Goal: Information Seeking & Learning: Learn about a topic

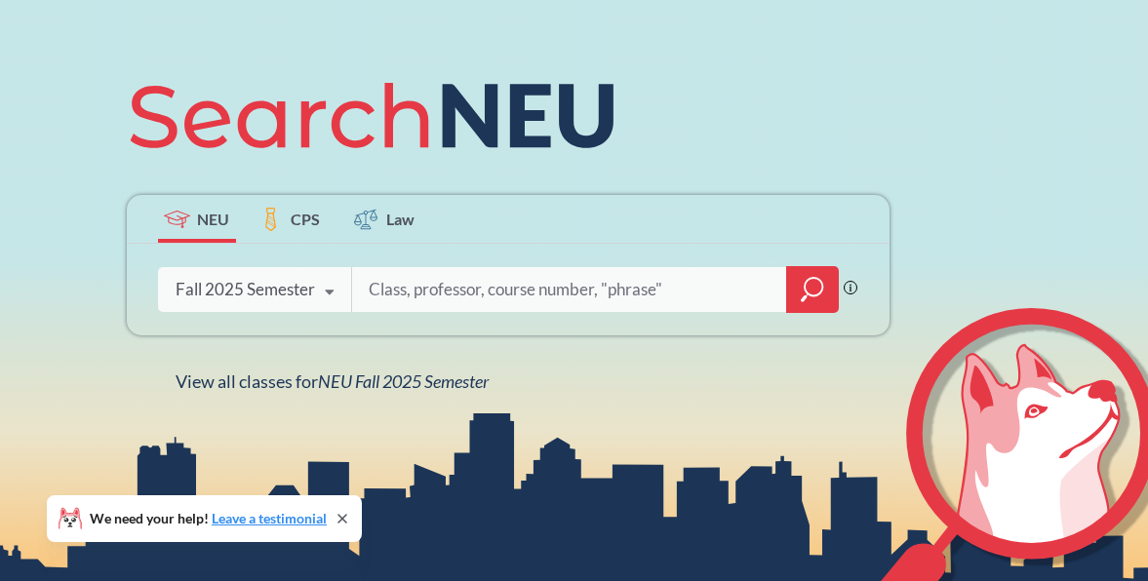
scroll to position [202, 0]
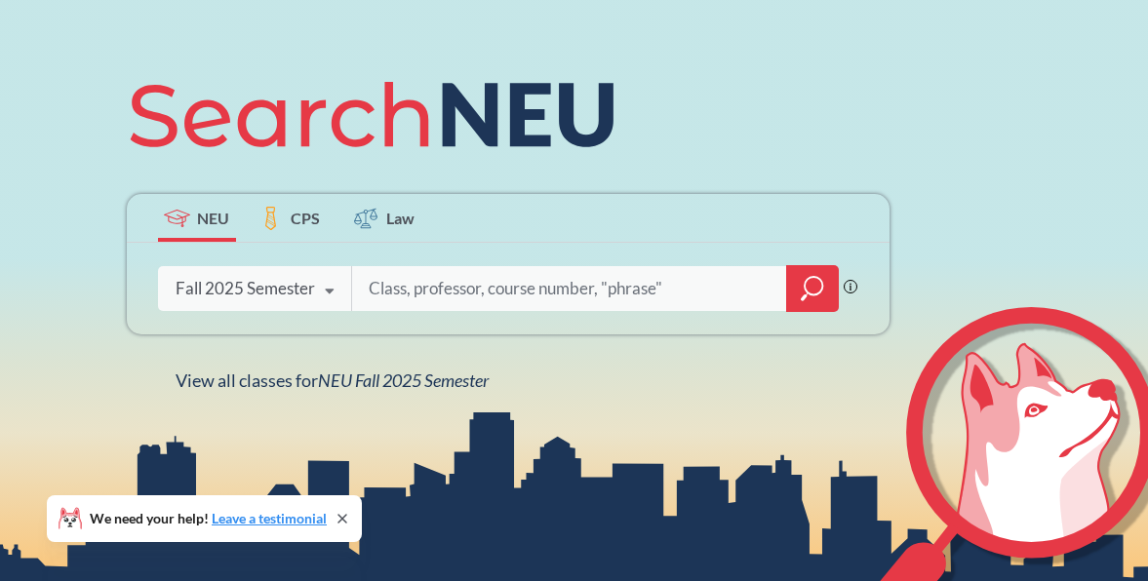
click at [466, 287] on input "search" at bounding box center [570, 288] width 406 height 41
type input "elective"
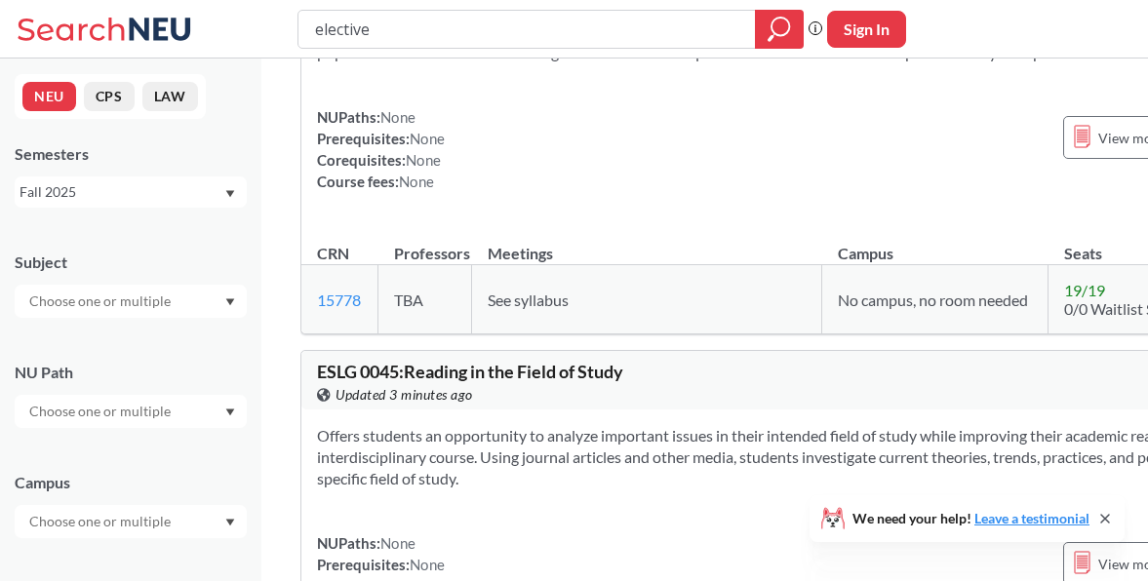
scroll to position [1698, 0]
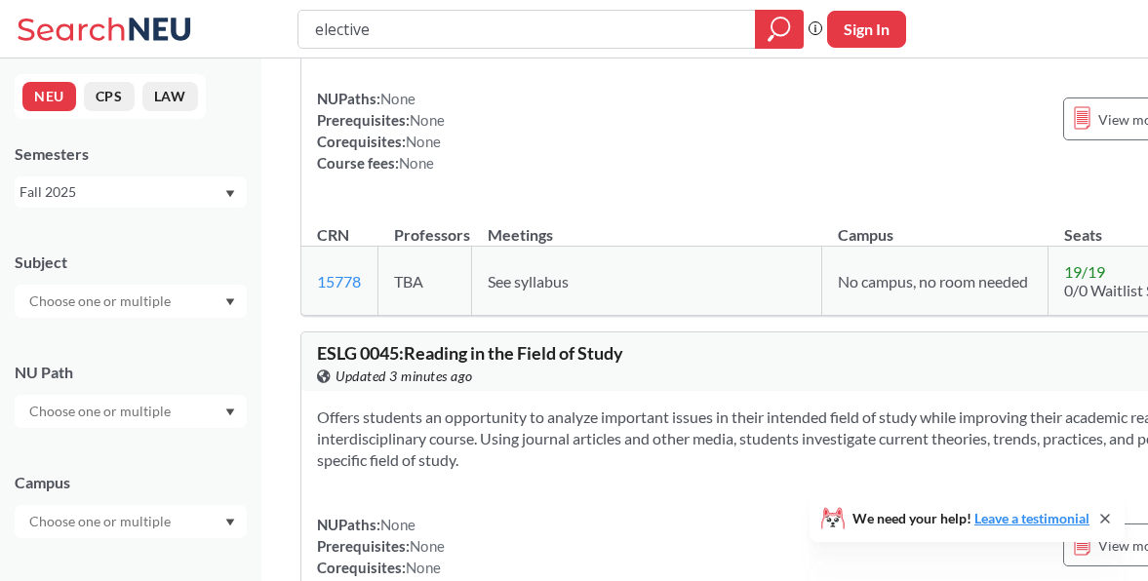
click at [222, 522] on div at bounding box center [131, 521] width 232 height 33
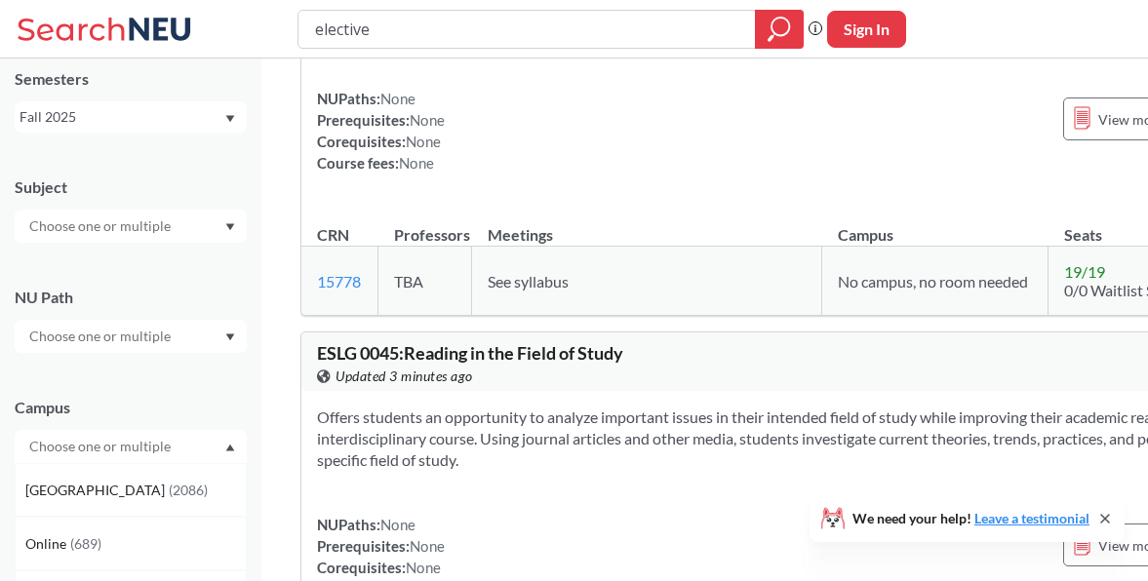
scroll to position [78, 0]
click at [146, 487] on div "[GEOGRAPHIC_DATA] ( 2086 )" at bounding box center [135, 487] width 220 height 21
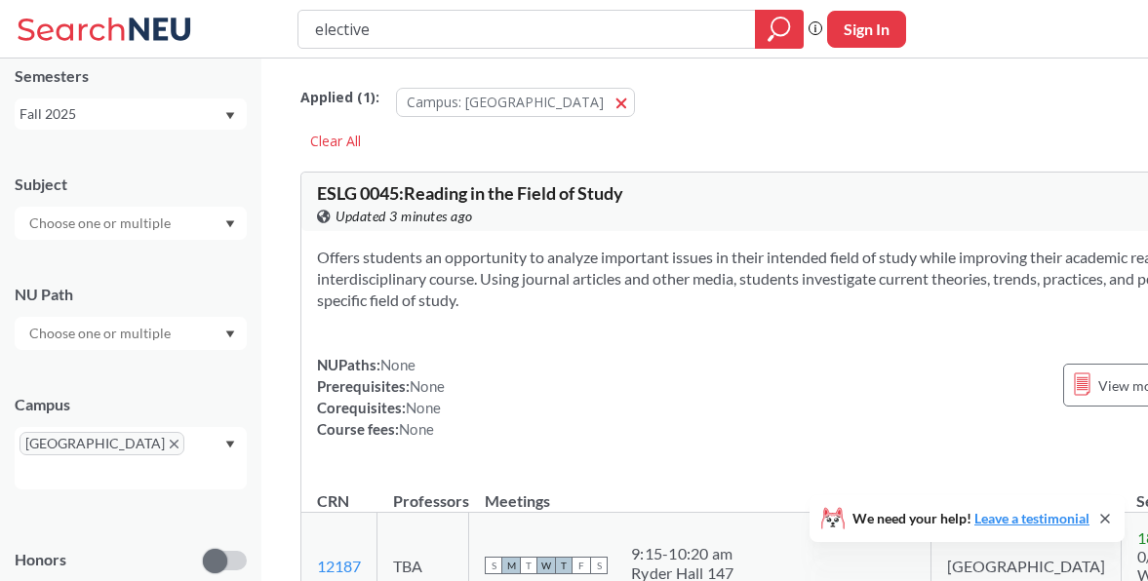
click at [230, 223] on icon "Dropdown arrow" at bounding box center [230, 223] width 9 height 7
click at [149, 297] on p "Art - Design" at bounding box center [135, 297] width 220 height 20
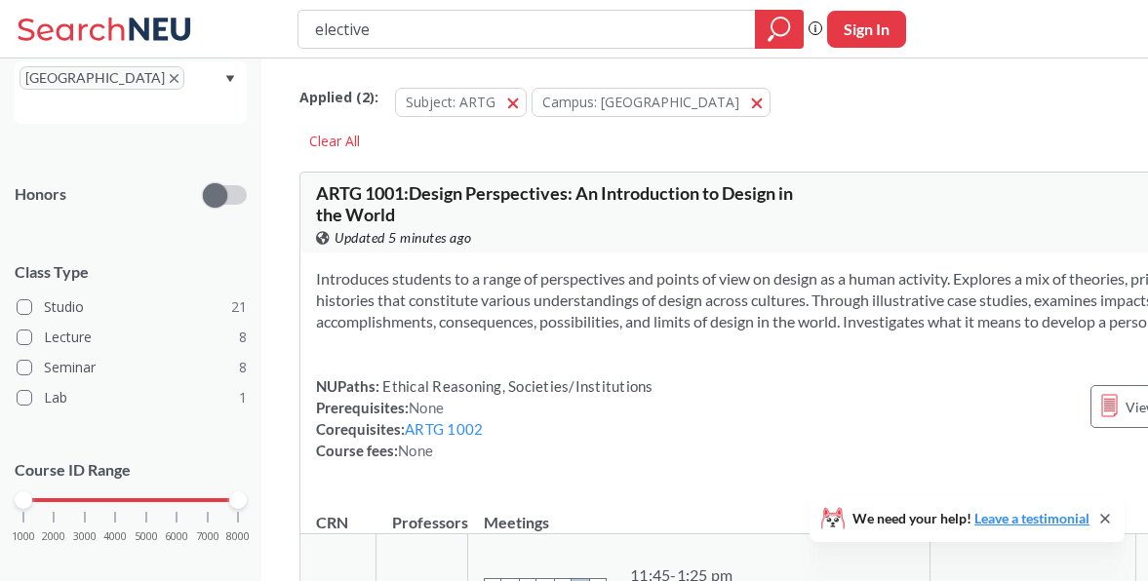
click at [164, 39] on icon at bounding box center [160, 29] width 61 height 22
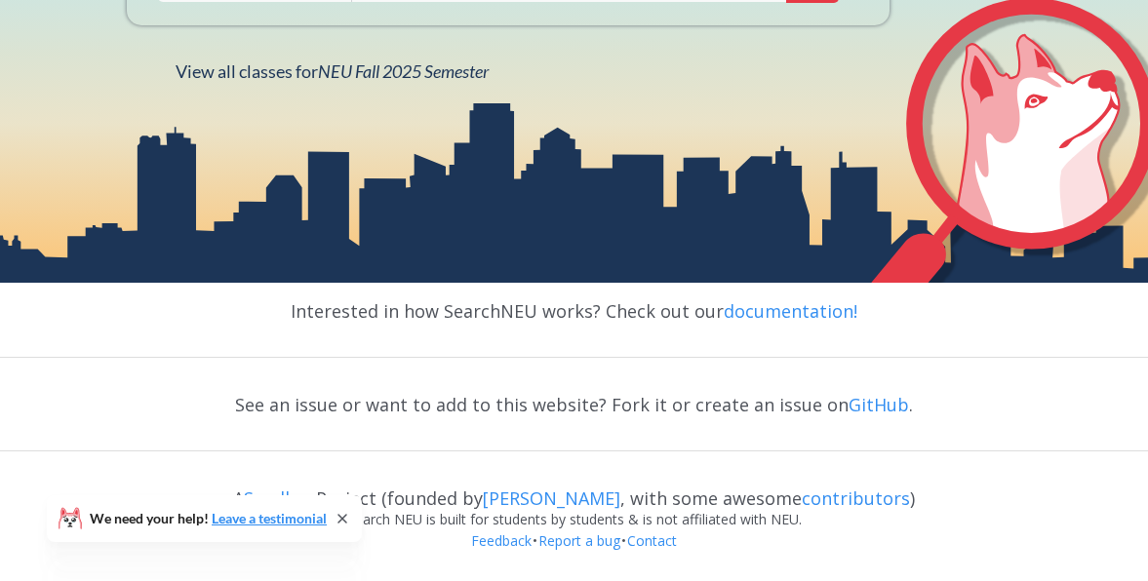
scroll to position [511, 0]
click at [347, 519] on icon at bounding box center [343, 519] width 16 height 16
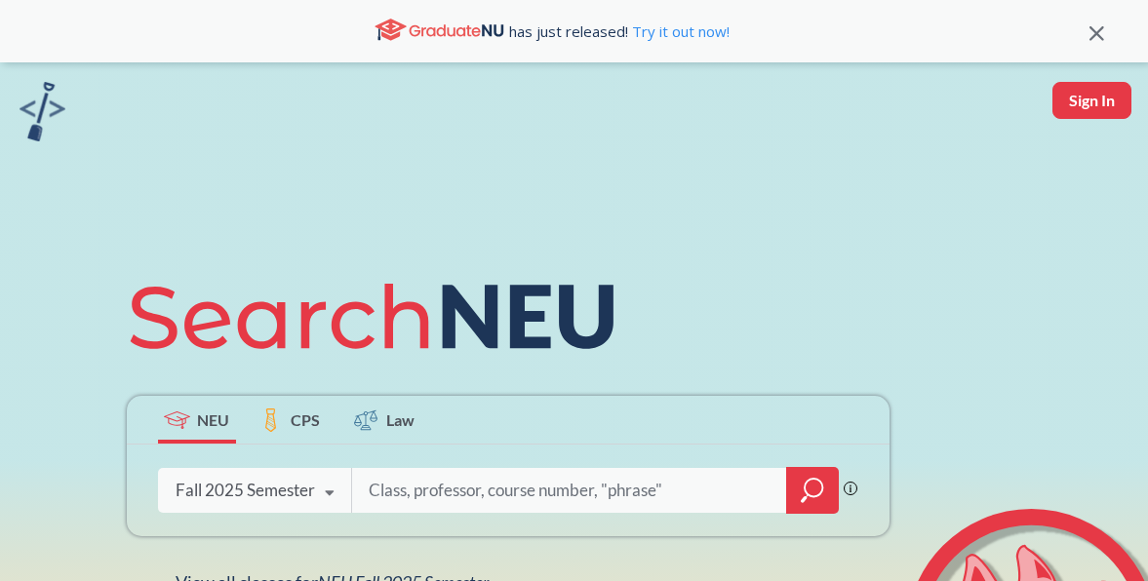
scroll to position [0, 0]
click at [405, 490] on input "search" at bounding box center [570, 490] width 406 height 41
type input "e"
type input "ceramic"
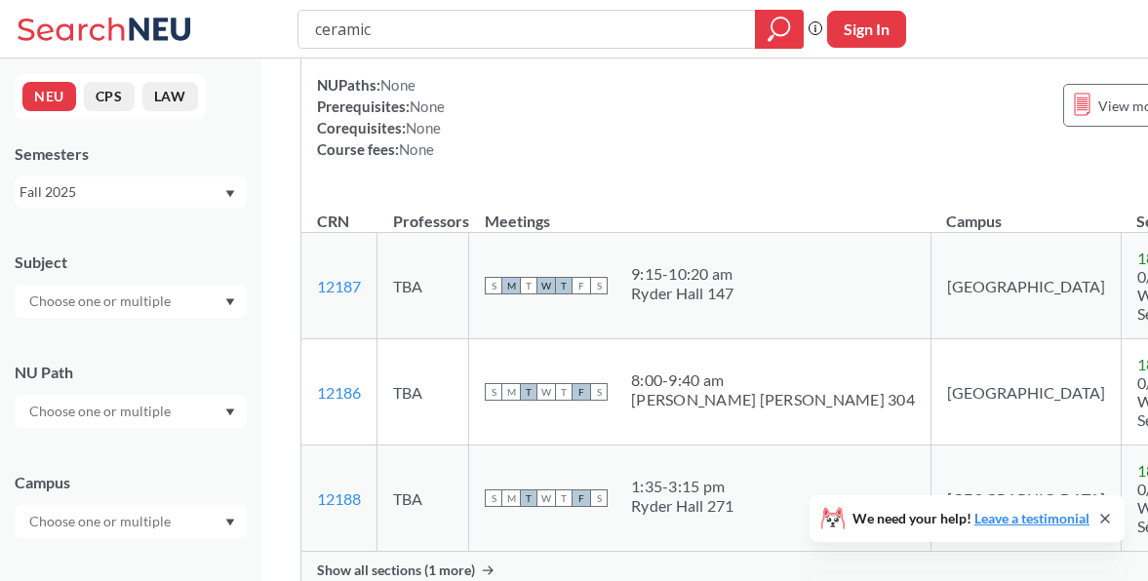
scroll to position [202, 0]
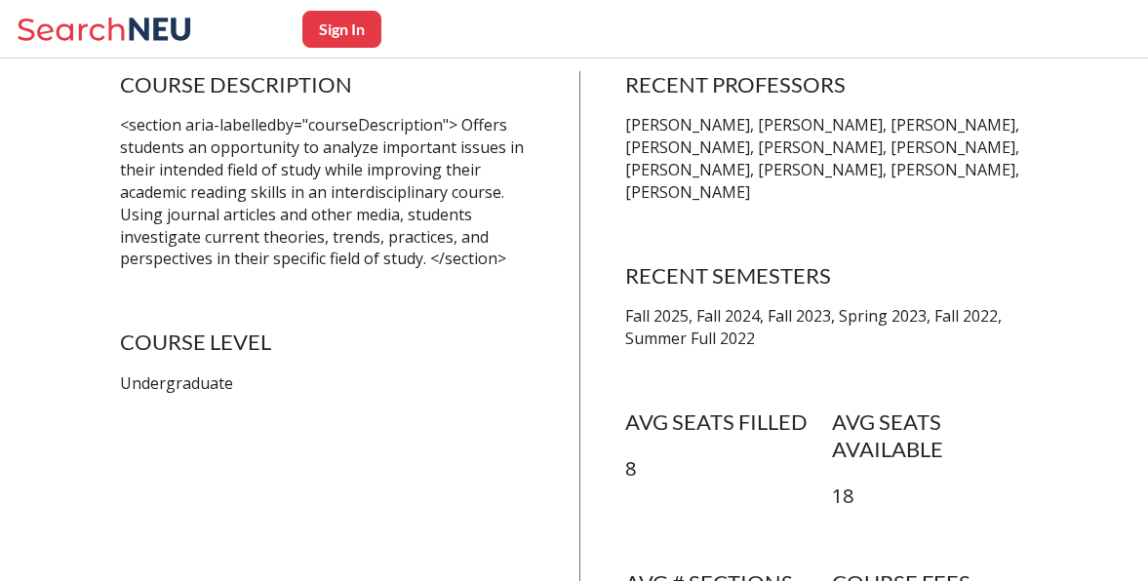
scroll to position [416, 0]
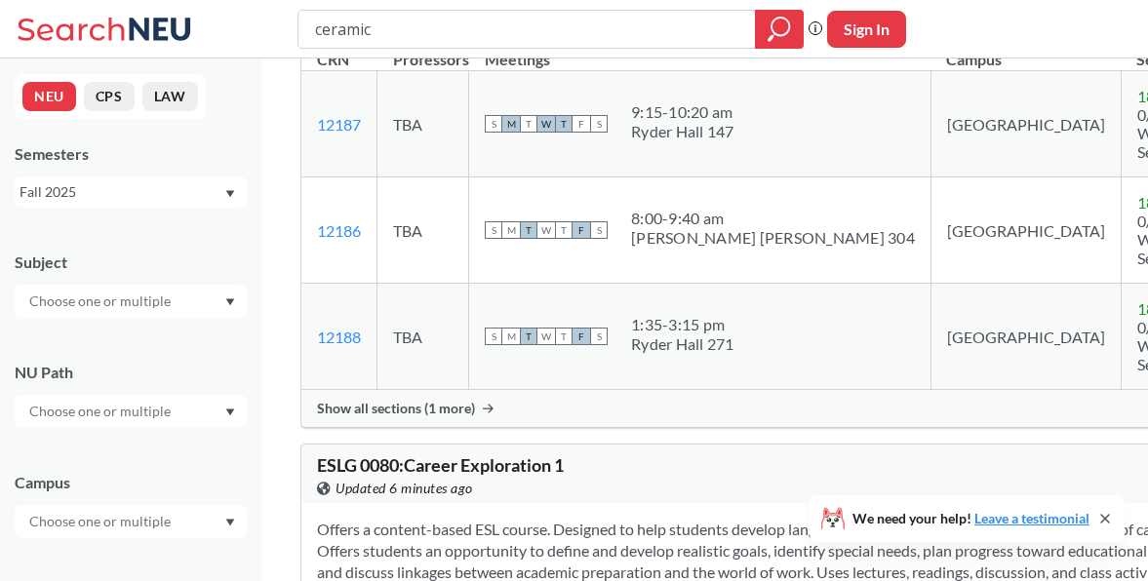
scroll to position [363, 0]
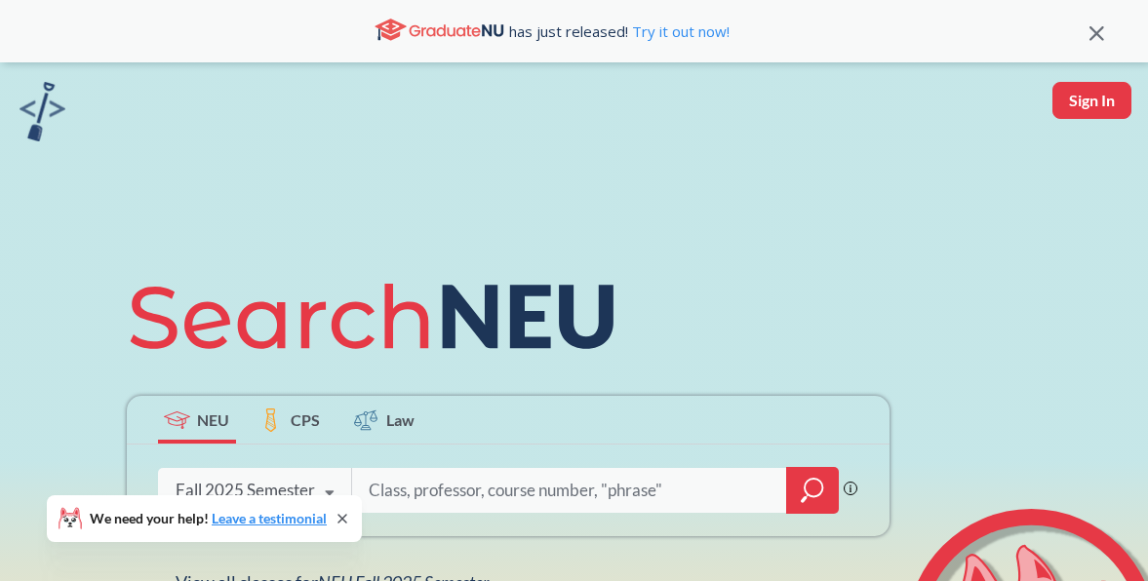
click at [542, 490] on input "search" at bounding box center [570, 490] width 406 height 41
type input "electives"
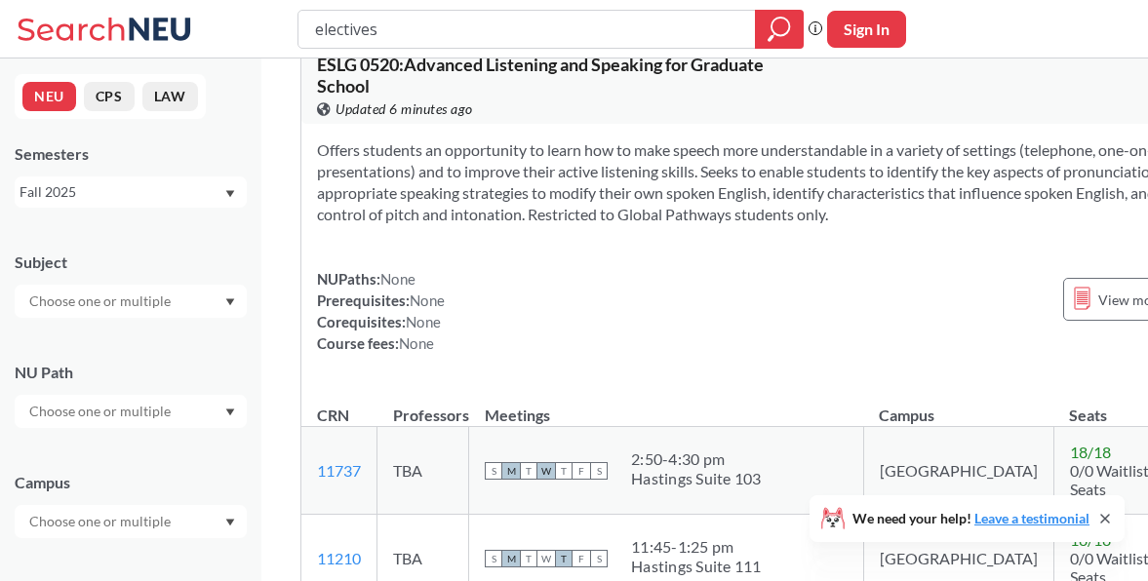
scroll to position [4854, 0]
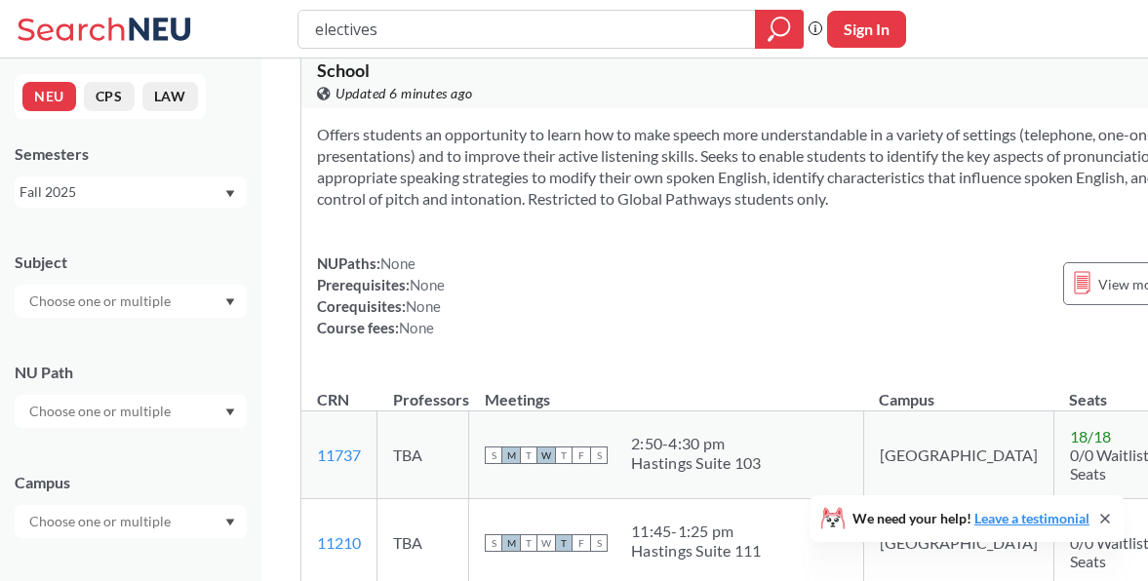
click at [312, 31] on div "electives" at bounding box center [551, 29] width 506 height 39
click at [316, 31] on input "electives" at bounding box center [527, 29] width 428 height 33
type input "nursing electives"
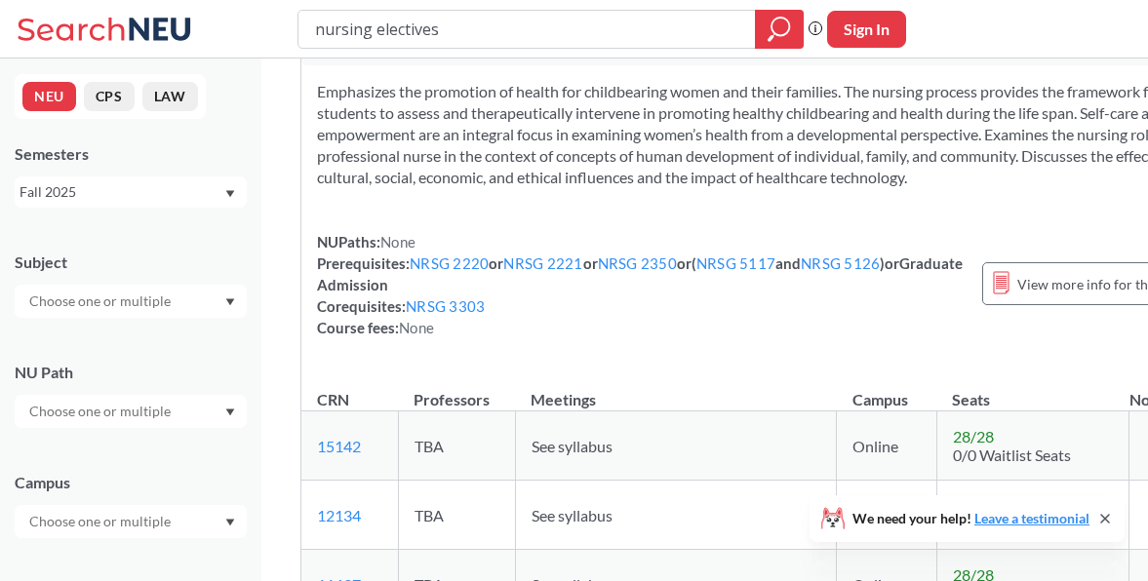
scroll to position [4020, 0]
click at [234, 297] on div at bounding box center [131, 301] width 232 height 33
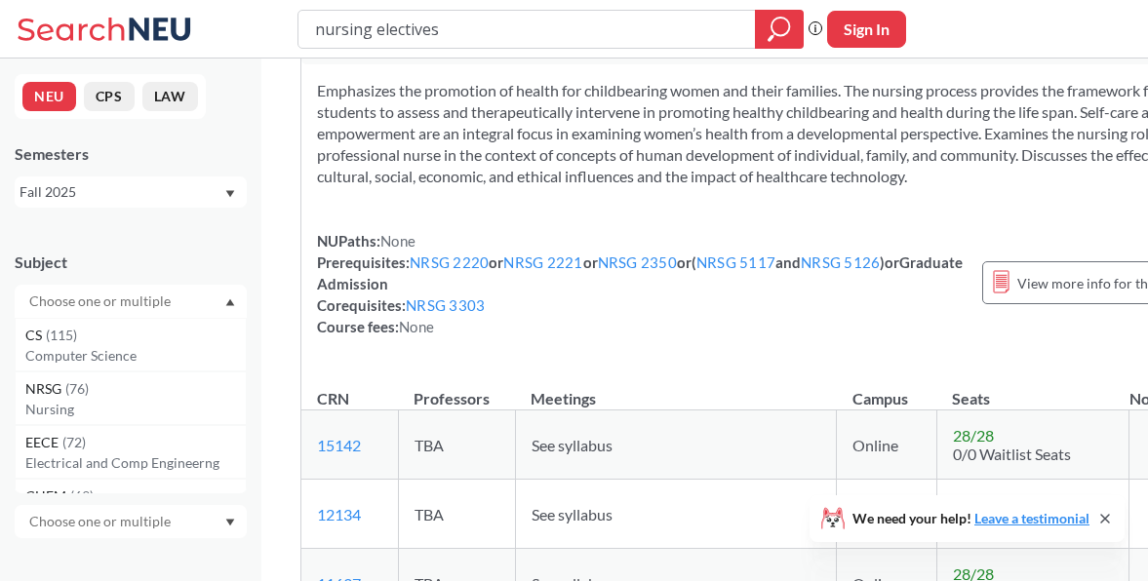
click at [234, 297] on div at bounding box center [131, 301] width 232 height 33
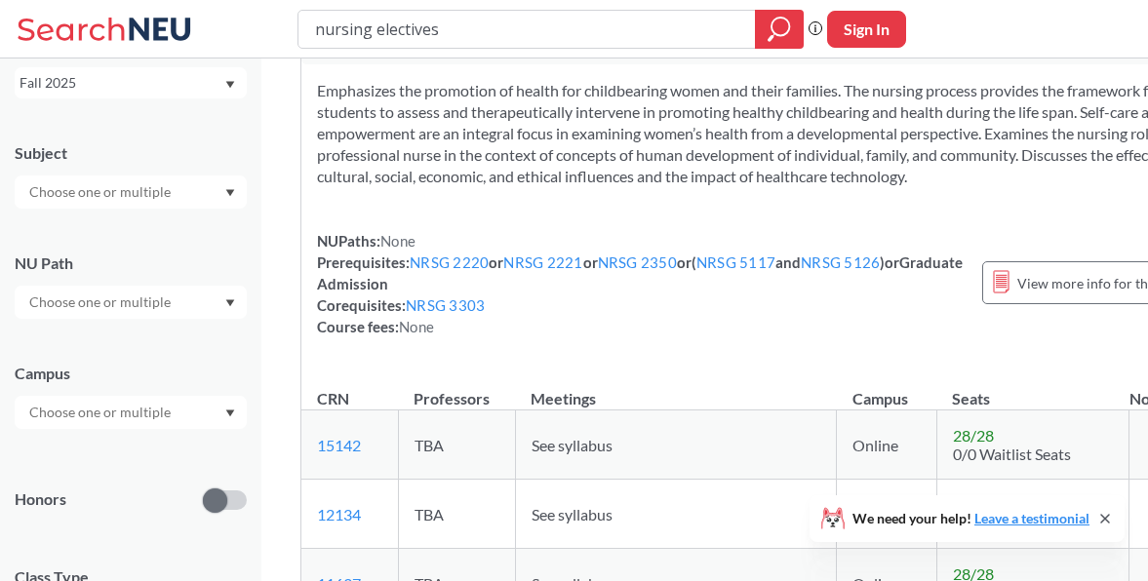
scroll to position [156, 0]
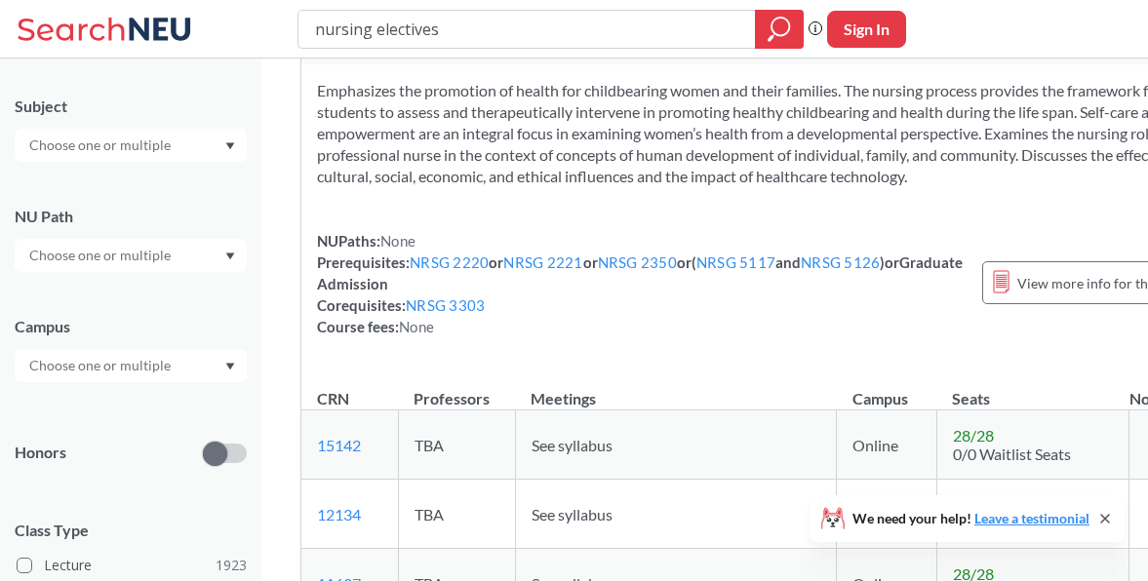
click at [234, 372] on div at bounding box center [131, 365] width 232 height 33
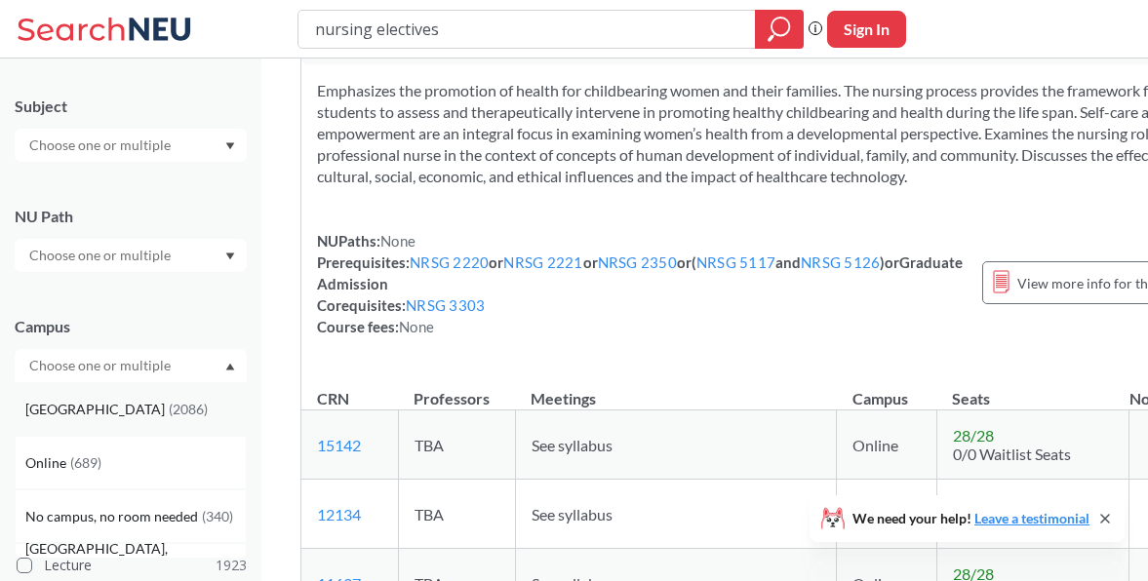
click at [188, 404] on div "[GEOGRAPHIC_DATA] ( 2086 )" at bounding box center [135, 409] width 220 height 21
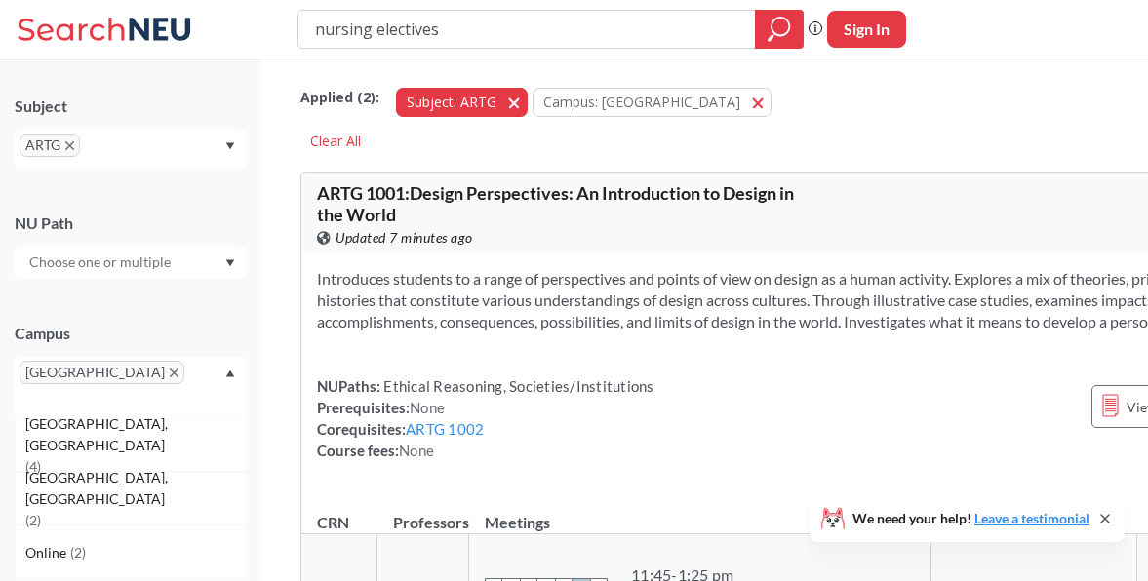
click at [510, 93] on button "Subject: ARTG ARTG" at bounding box center [462, 102] width 132 height 29
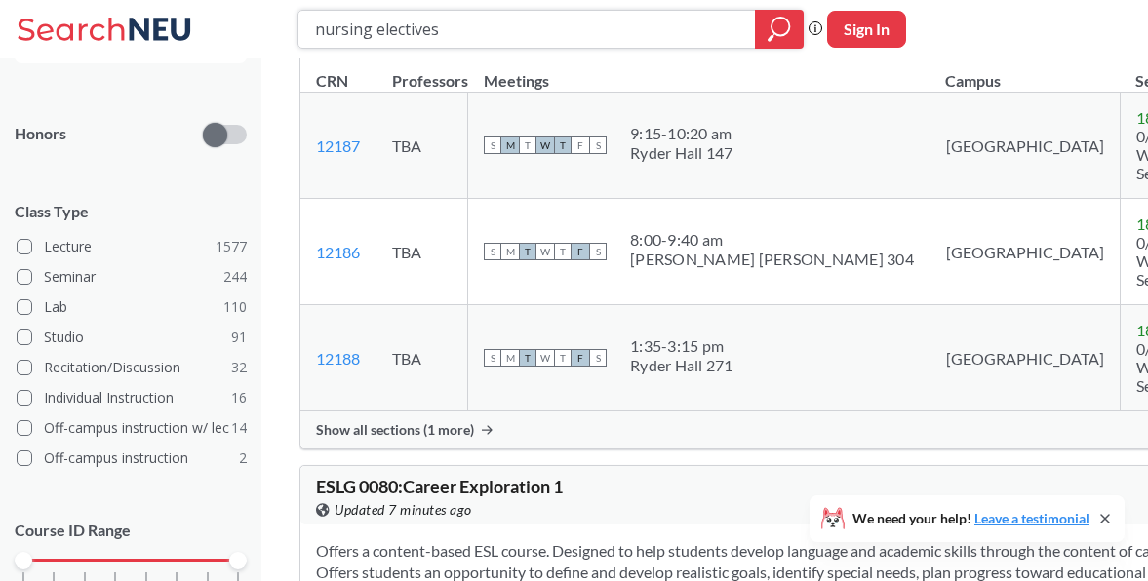
scroll to position [517, 0]
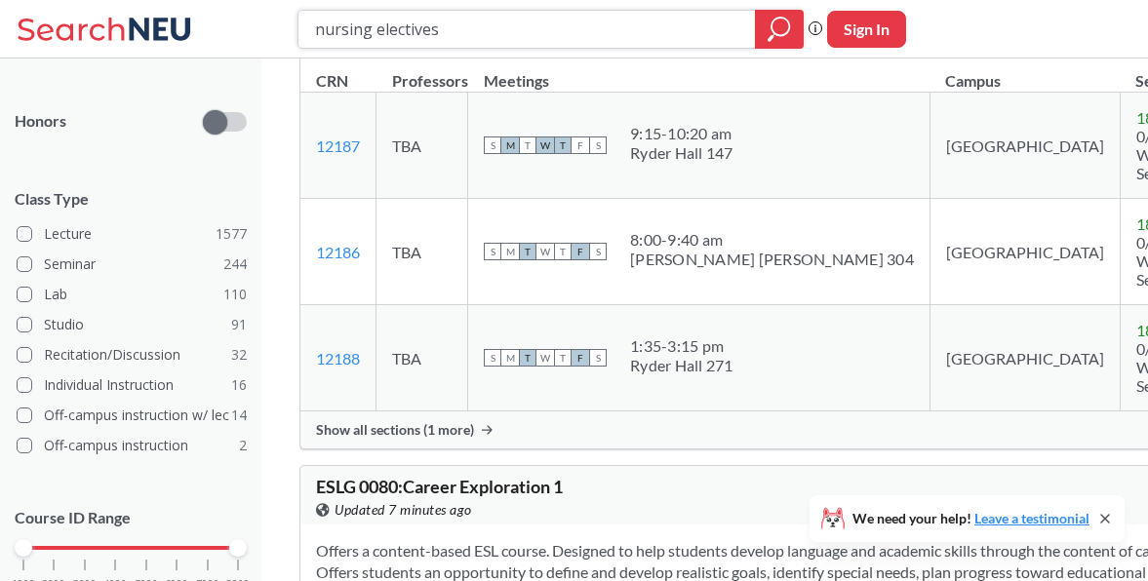
click at [456, 31] on input "nursing electives" at bounding box center [527, 29] width 428 height 33
type input "a"
type input "drawing"
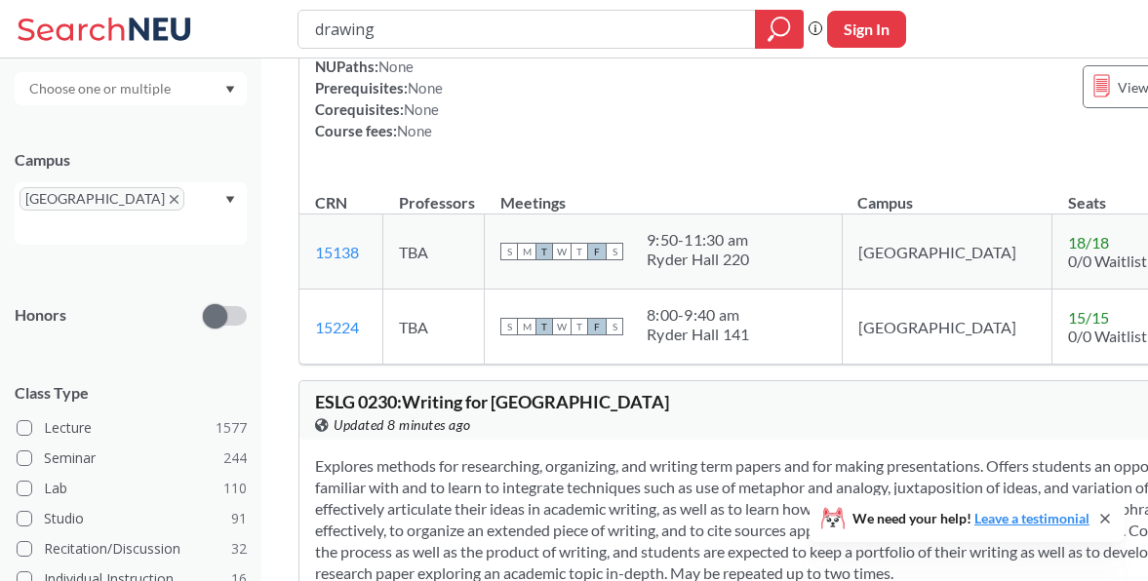
scroll to position [5163, 2]
click at [228, 92] on icon "Dropdown arrow" at bounding box center [230, 90] width 10 height 8
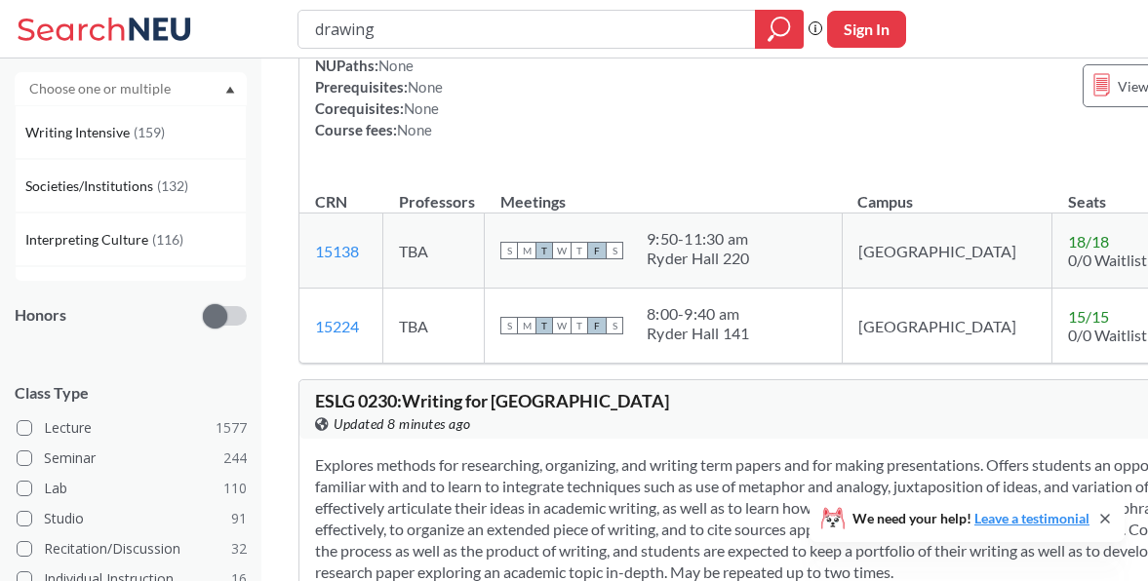
click at [228, 91] on icon "Dropdown arrow" at bounding box center [230, 90] width 9 height 7
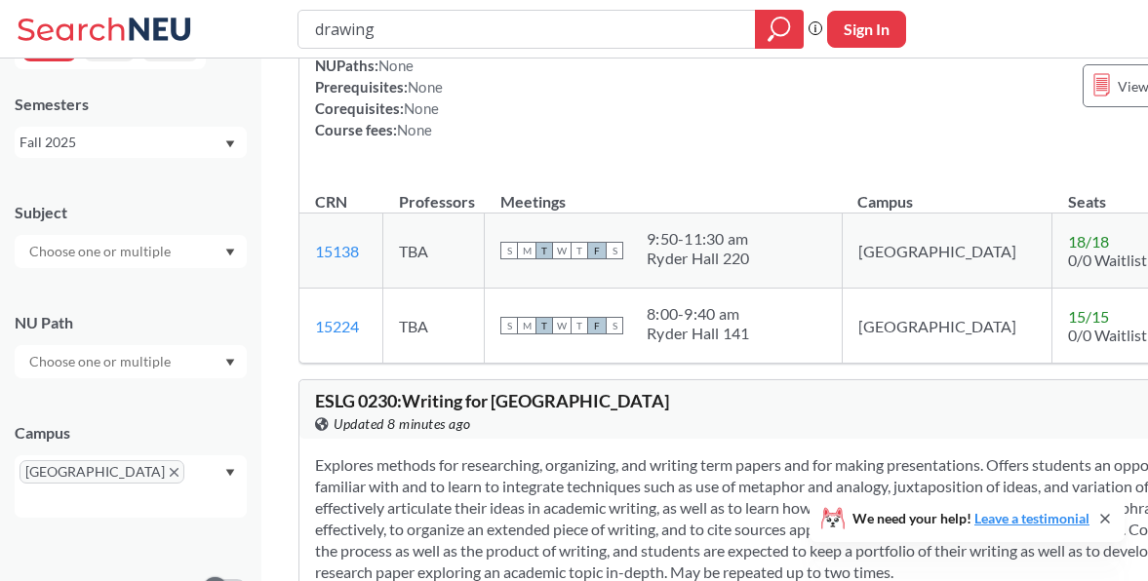
scroll to position [49, 0]
click at [225, 257] on icon "Dropdown arrow" at bounding box center [230, 254] width 10 height 8
click at [228, 251] on icon "Dropdown arrow" at bounding box center [230, 254] width 10 height 8
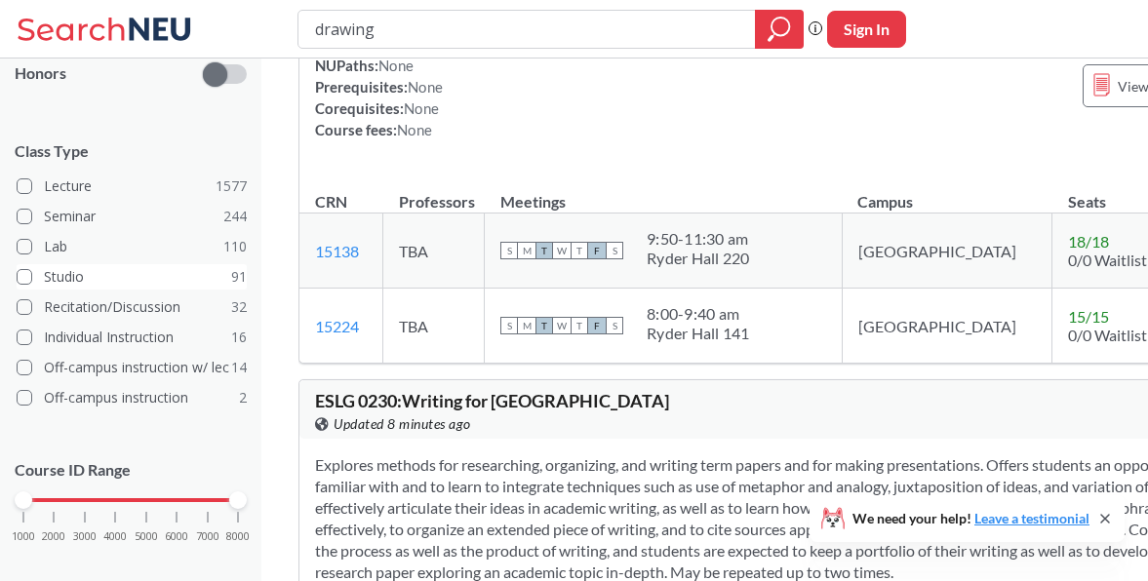
scroll to position [5165, 2]
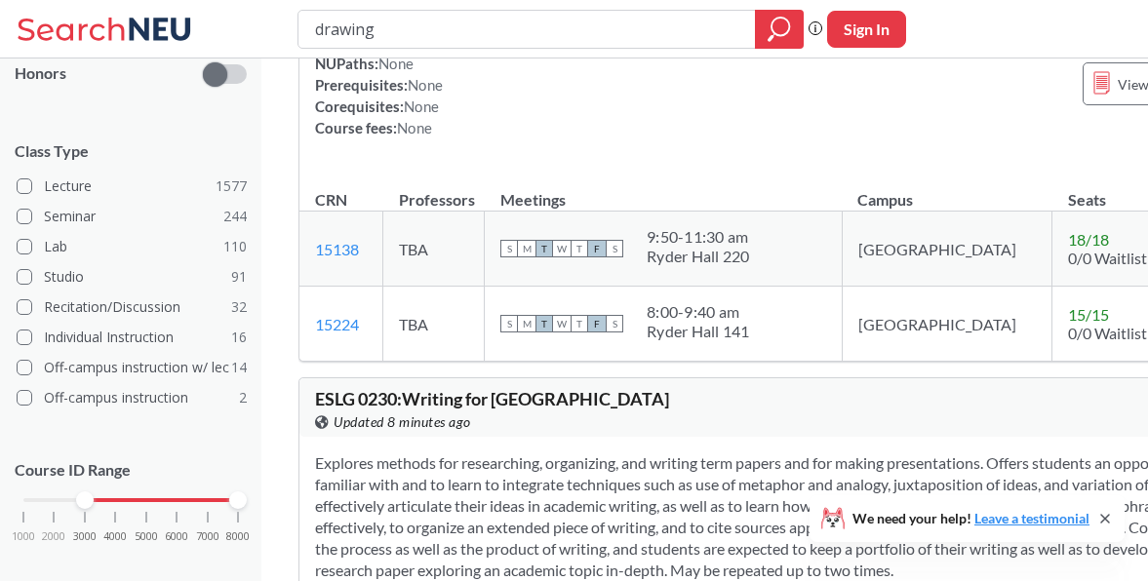
drag, startPoint x: 22, startPoint y: 474, endPoint x: 96, endPoint y: 466, distance: 73.6
click at [96, 466] on div "Course ID Range 1000 2000 3000 4000 5000 6000 7000 8000" at bounding box center [131, 510] width 232 height 141
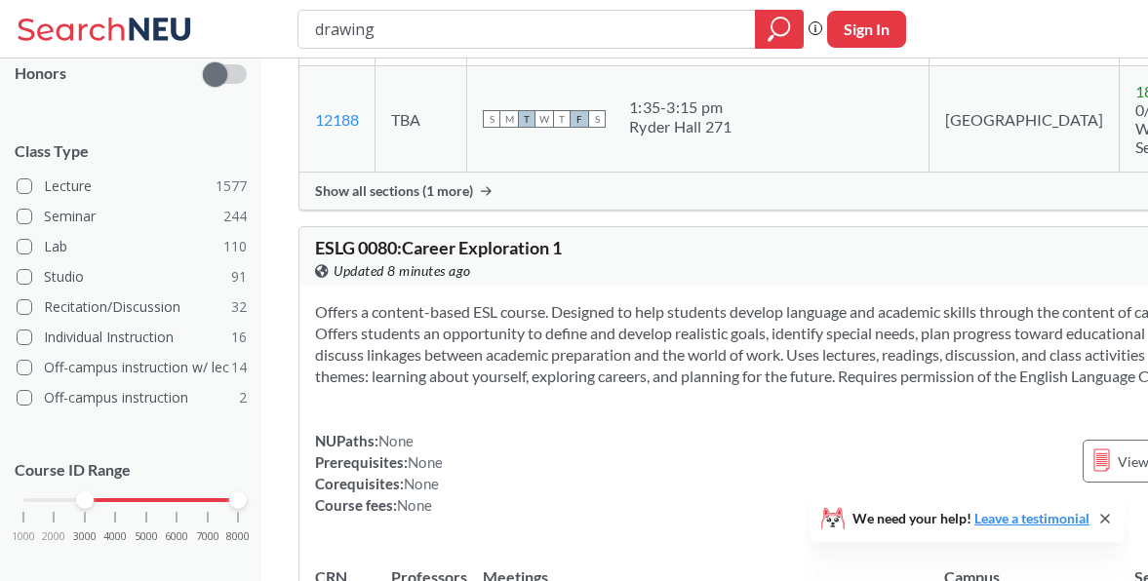
scroll to position [2601, 2]
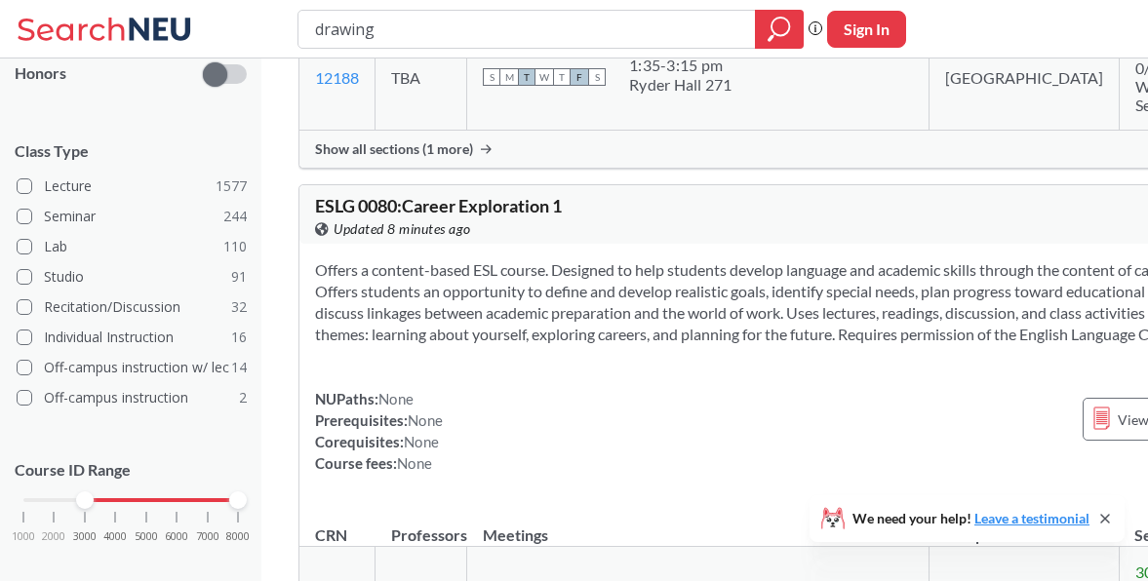
click at [1109, 515] on icon at bounding box center [1105, 519] width 8 height 8
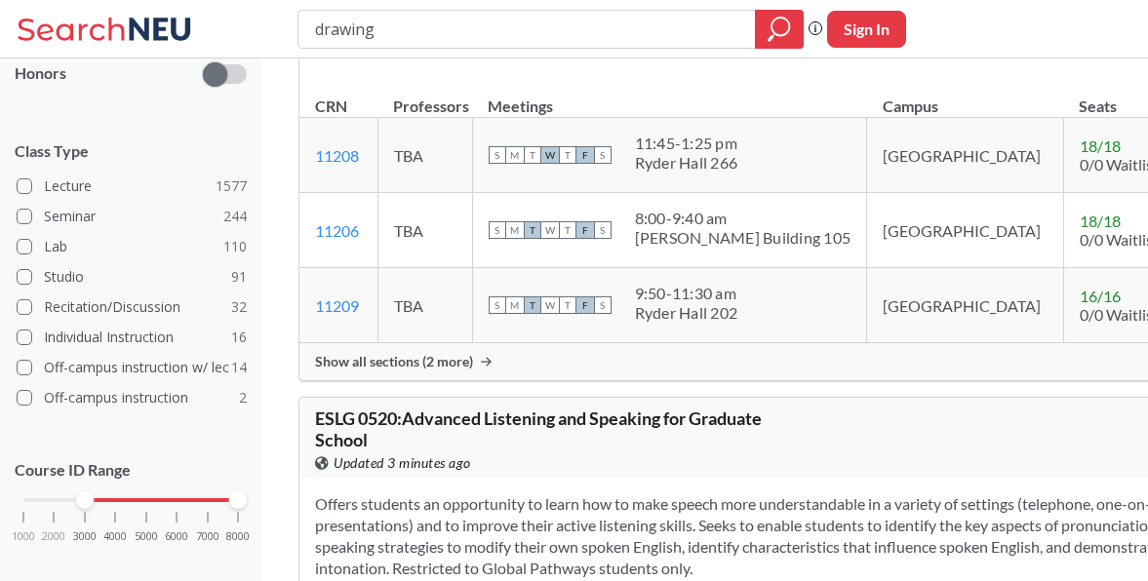
scroll to position [6433, 2]
click at [426, 33] on input "drawing" at bounding box center [527, 29] width 428 height 33
type input "art"
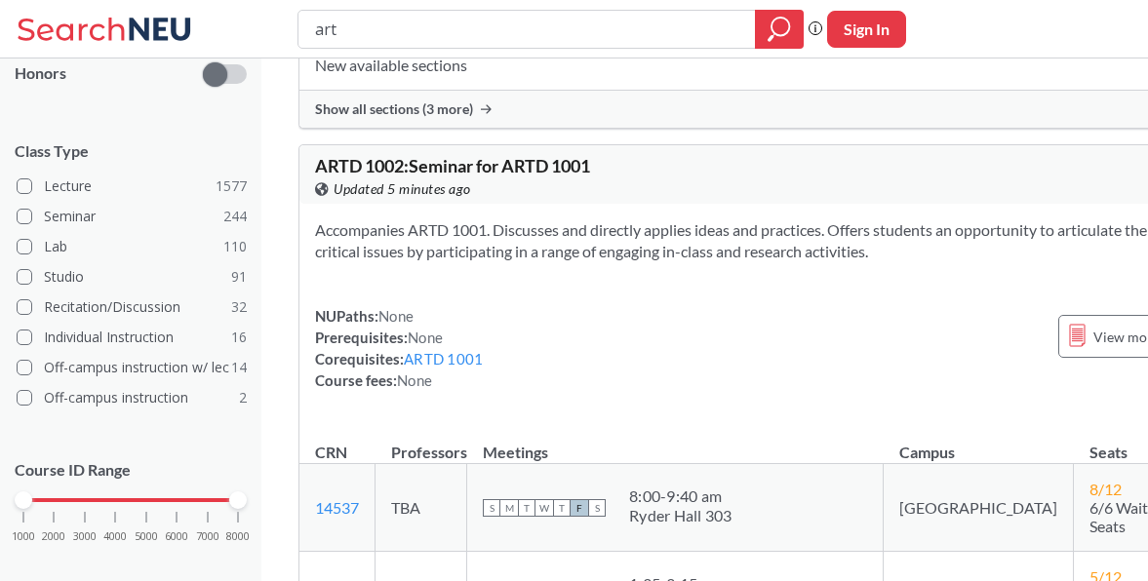
scroll to position [4623, 2]
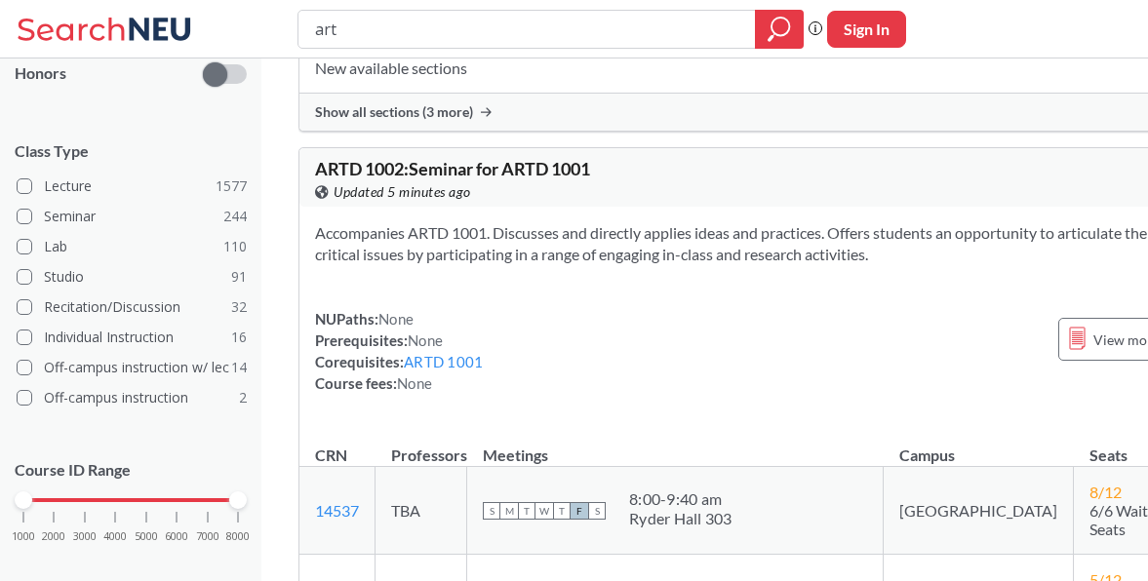
click at [167, 29] on icon at bounding box center [107, 29] width 181 height 39
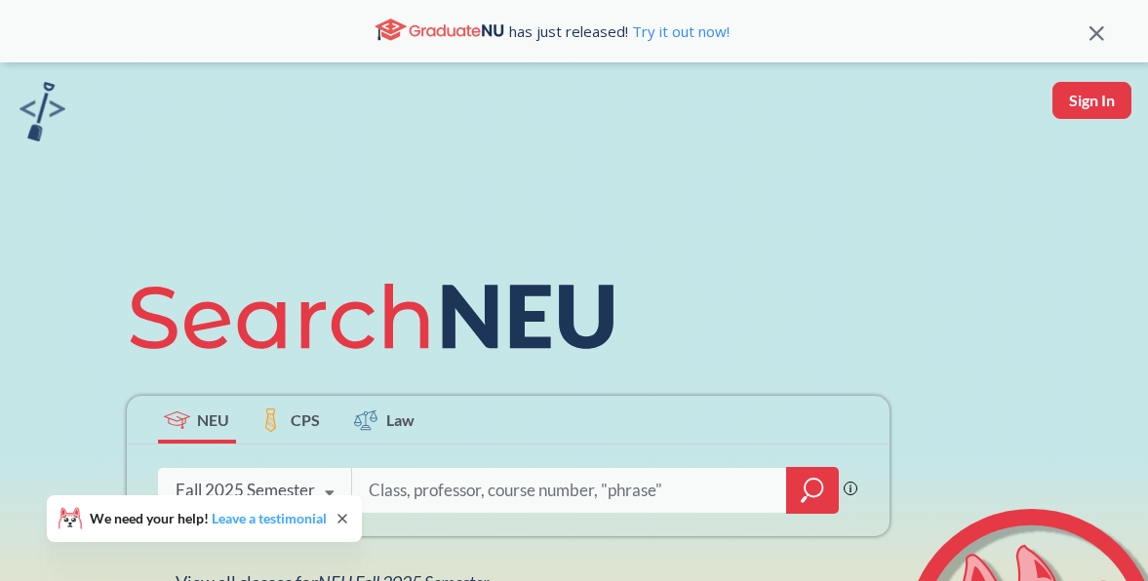
click at [290, 519] on link "Leave a testimonial" at bounding box center [269, 518] width 115 height 17
